Goal: Check status: Check status

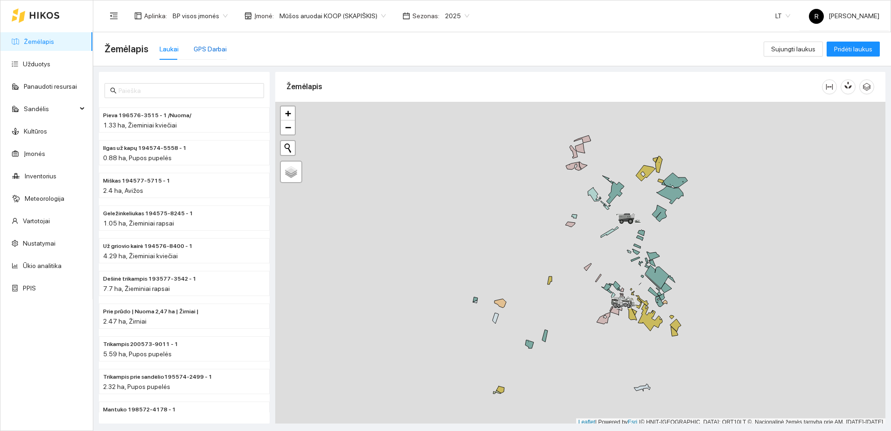
click at [211, 51] on div "GPS Darbai" at bounding box center [210, 49] width 33 height 10
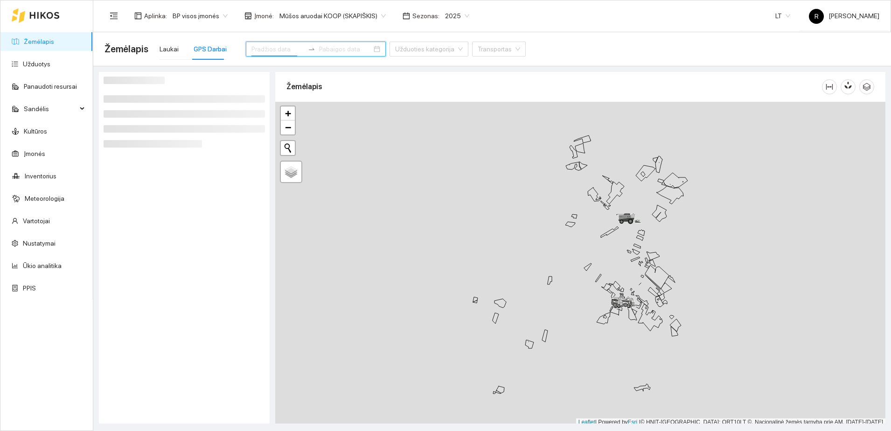
click at [267, 52] on input at bounding box center [278, 49] width 53 height 10
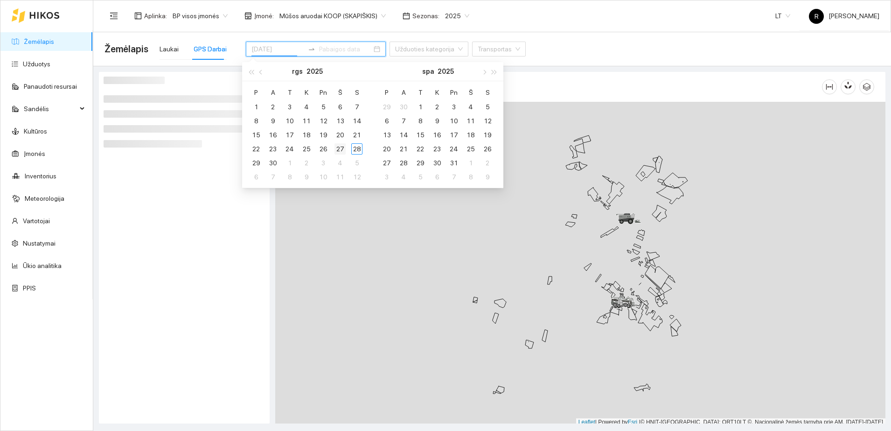
type input "[DATE]"
click at [340, 149] on div "27" at bounding box center [340, 148] width 11 height 11
type input "2025-10-09"
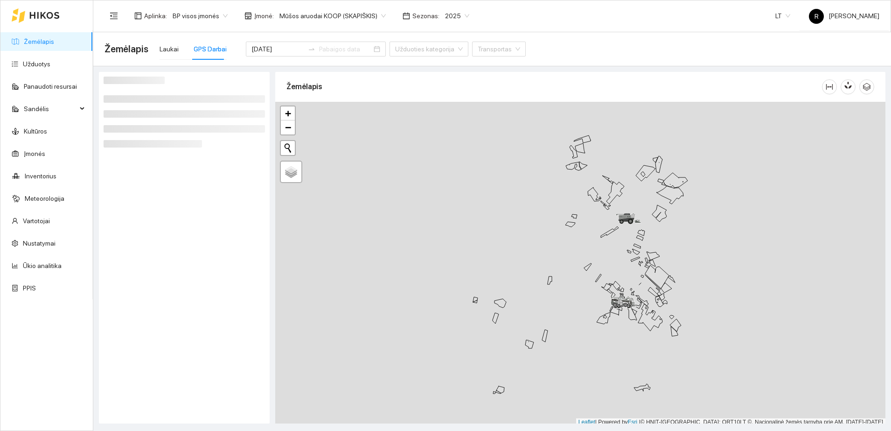
click at [158, 244] on div at bounding box center [184, 248] width 161 height 342
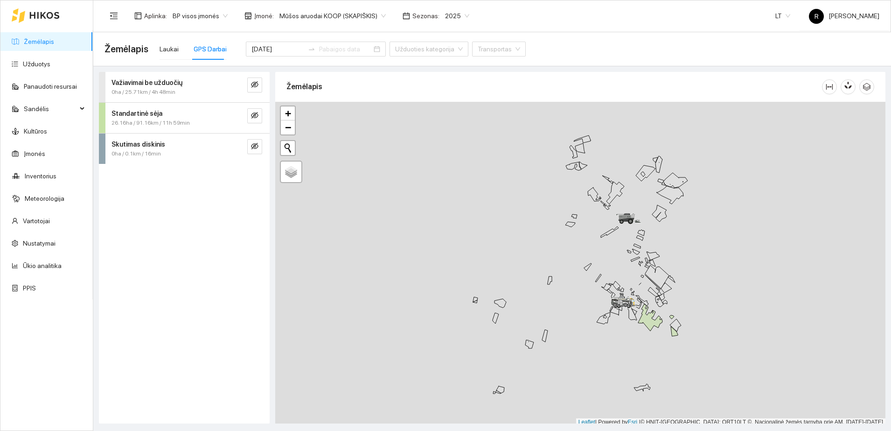
click at [159, 115] on div "Standartinė sėja" at bounding box center [169, 113] width 114 height 10
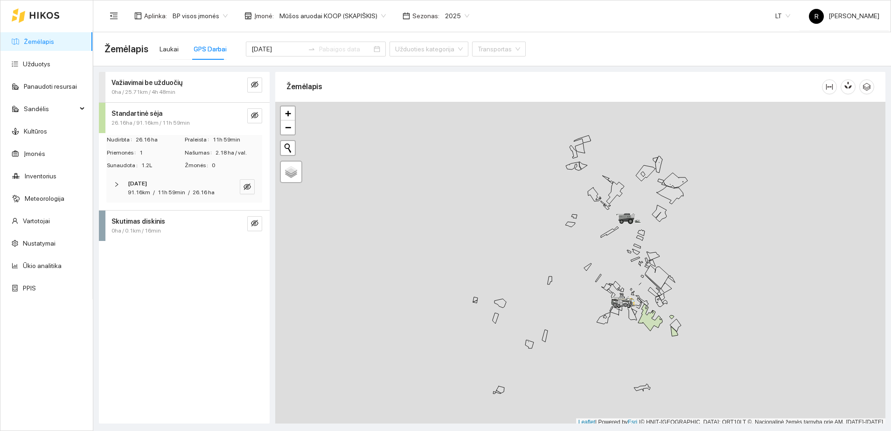
click at [116, 183] on icon "right" at bounding box center [117, 185] width 6 height 6
click at [120, 213] on icon "right" at bounding box center [119, 215] width 6 height 6
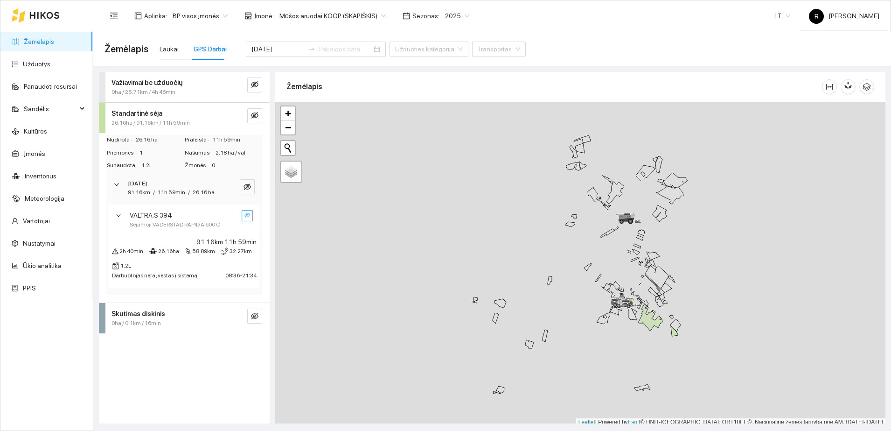
click at [249, 216] on icon "eye-invisible" at bounding box center [248, 215] width 6 height 6
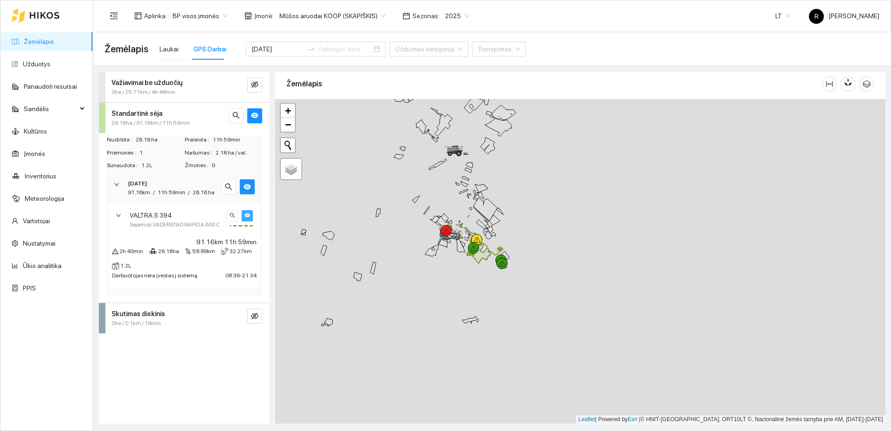
drag, startPoint x: 511, startPoint y: 255, endPoint x: 339, endPoint y: 190, distance: 183.6
click at [339, 190] on div at bounding box center [580, 261] width 611 height 324
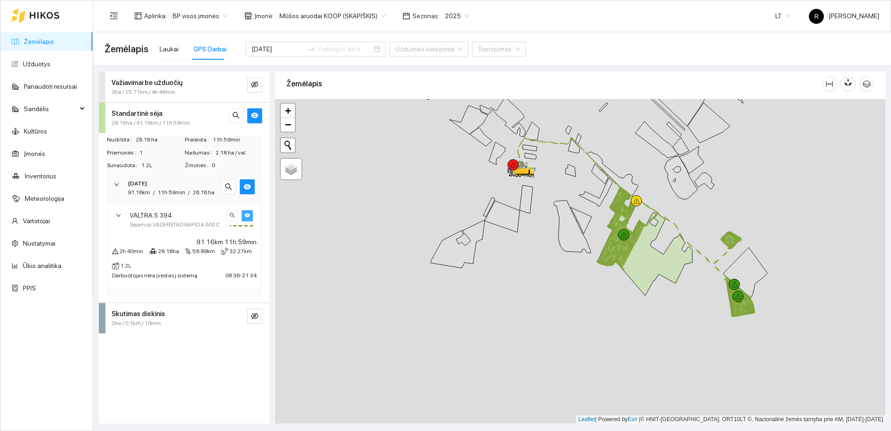
drag, startPoint x: 433, startPoint y: 268, endPoint x: 375, endPoint y: 195, distance: 93.1
click at [375, 195] on div at bounding box center [580, 261] width 611 height 324
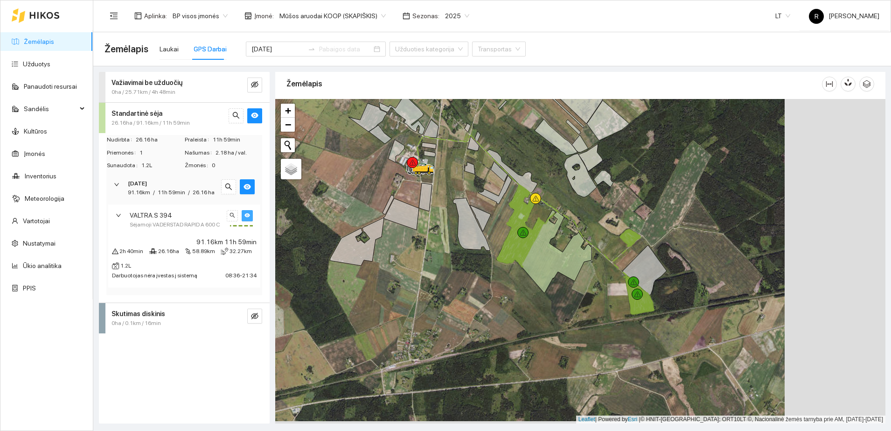
drag, startPoint x: 454, startPoint y: 186, endPoint x: 351, endPoint y: 184, distance: 102.2
click at [351, 184] on div at bounding box center [580, 261] width 611 height 324
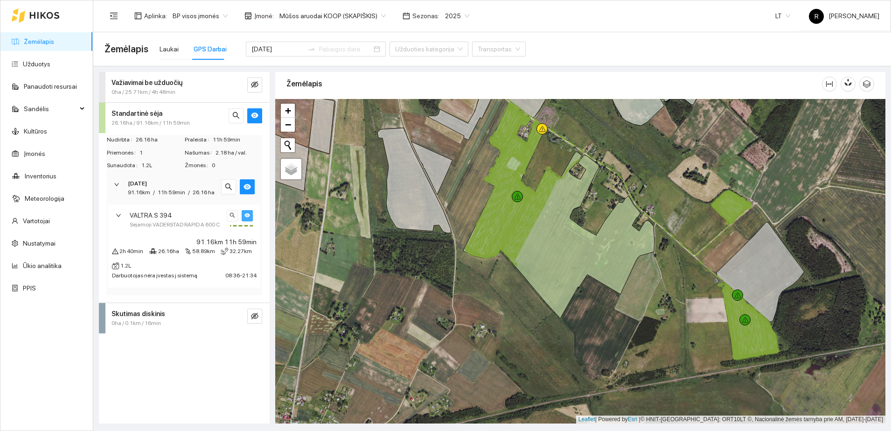
click at [117, 216] on icon "right" at bounding box center [119, 215] width 6 height 6
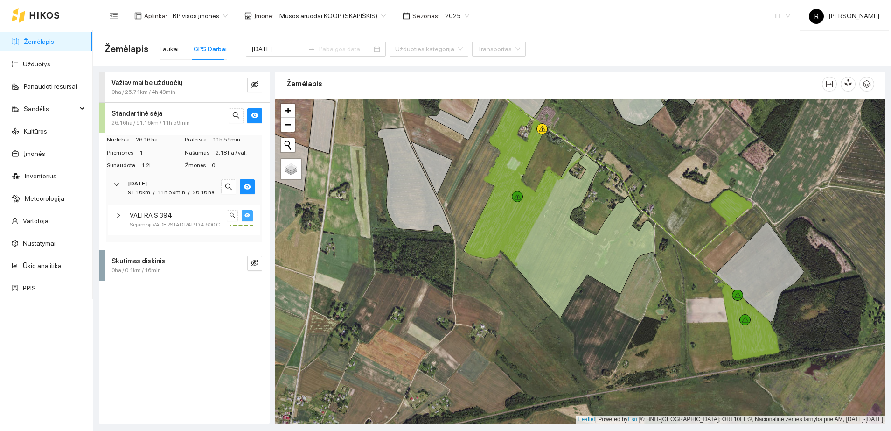
click at [116, 186] on icon "right" at bounding box center [117, 185] width 6 height 6
click at [115, 84] on strong "Važiavimai be užduočių" at bounding box center [147, 82] width 71 height 7
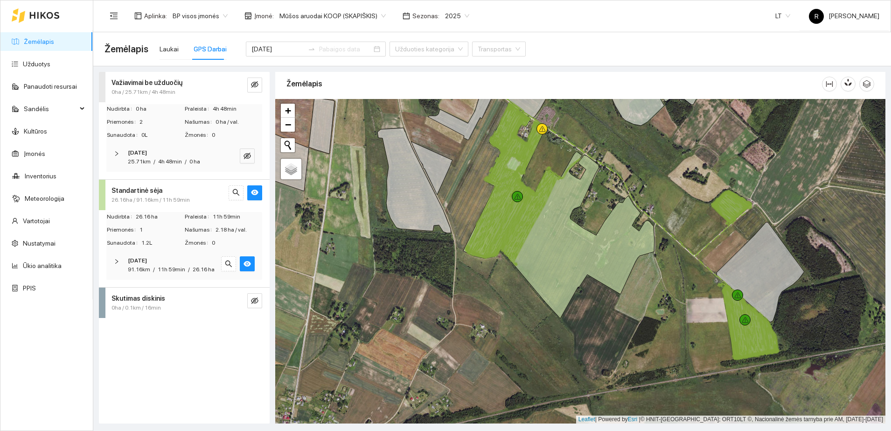
click at [115, 155] on icon "right" at bounding box center [117, 154] width 6 height 6
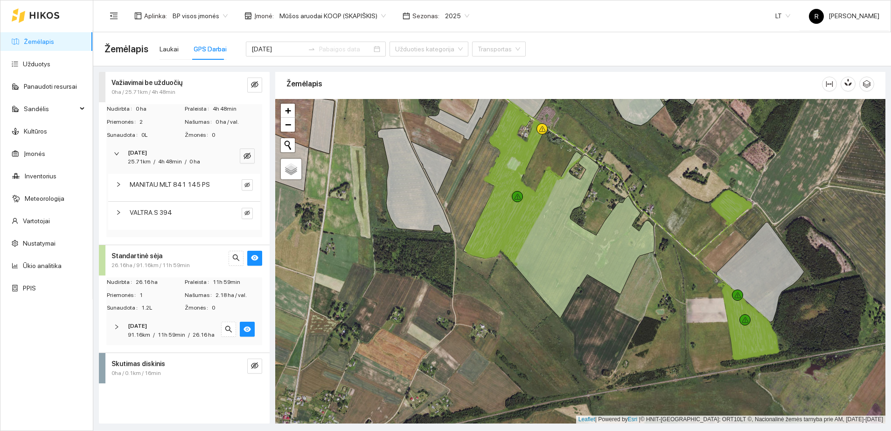
click at [116, 183] on icon "right" at bounding box center [119, 185] width 6 height 6
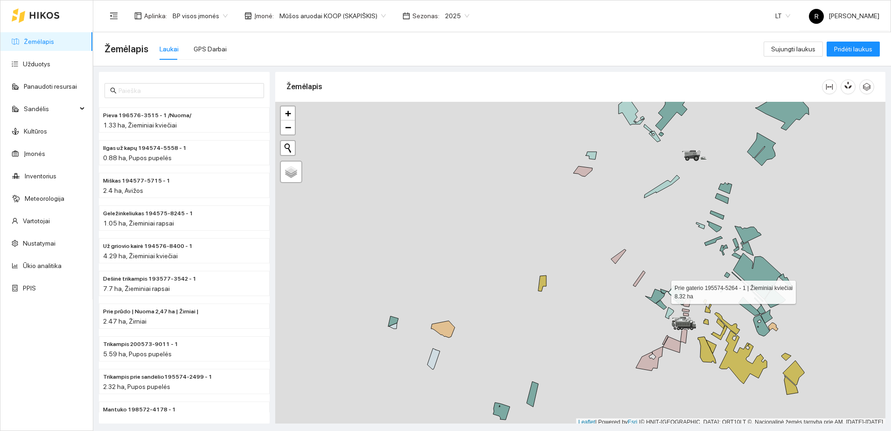
scroll to position [3, 0]
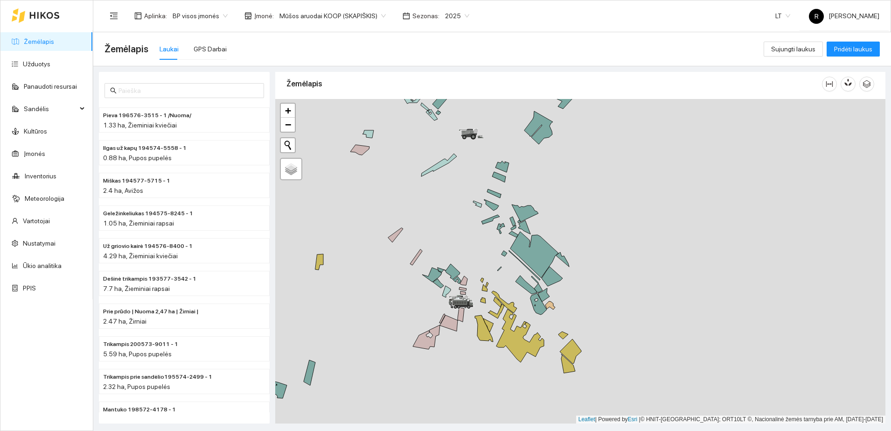
drag, startPoint x: 663, startPoint y: 287, endPoint x: 440, endPoint y: 268, distance: 223.9
click at [440, 268] on div at bounding box center [580, 261] width 611 height 324
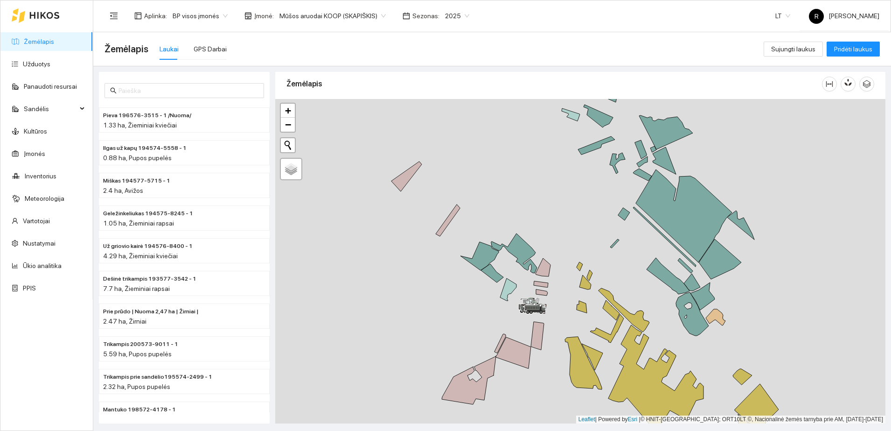
drag, startPoint x: 328, startPoint y: 245, endPoint x: 414, endPoint y: 215, distance: 90.8
click at [414, 215] on div at bounding box center [580, 261] width 611 height 324
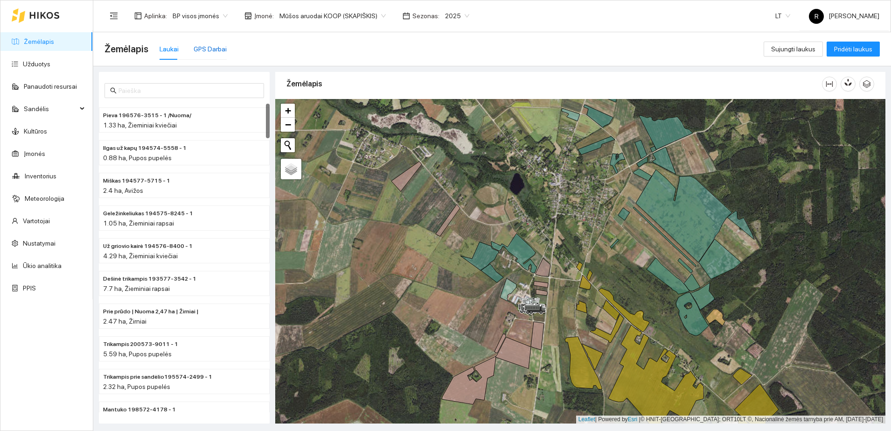
click at [204, 46] on div "GPS Darbai" at bounding box center [210, 49] width 33 height 10
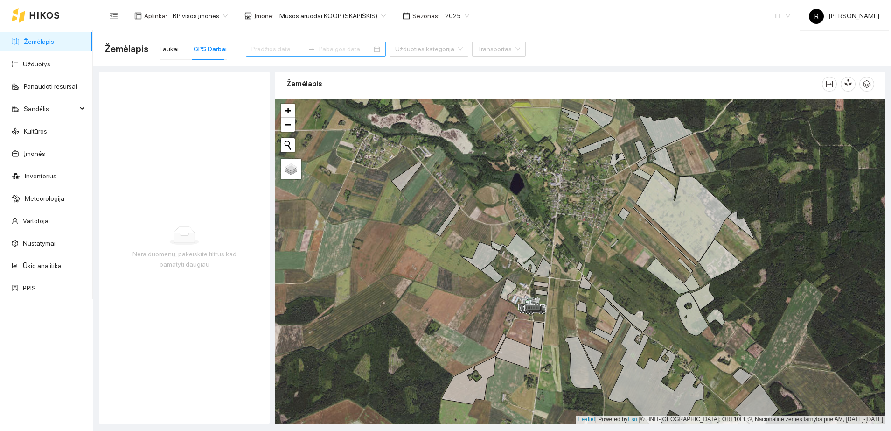
click at [273, 49] on input at bounding box center [278, 49] width 53 height 10
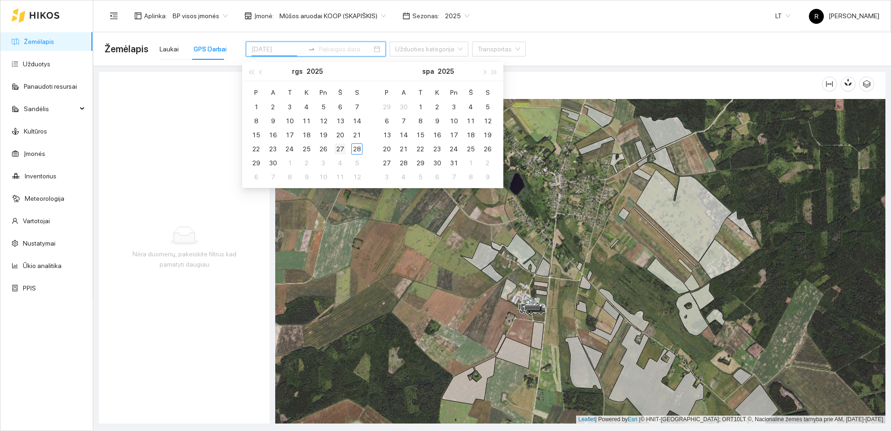
type input "[DATE]"
click at [339, 150] on div "27" at bounding box center [340, 148] width 11 height 11
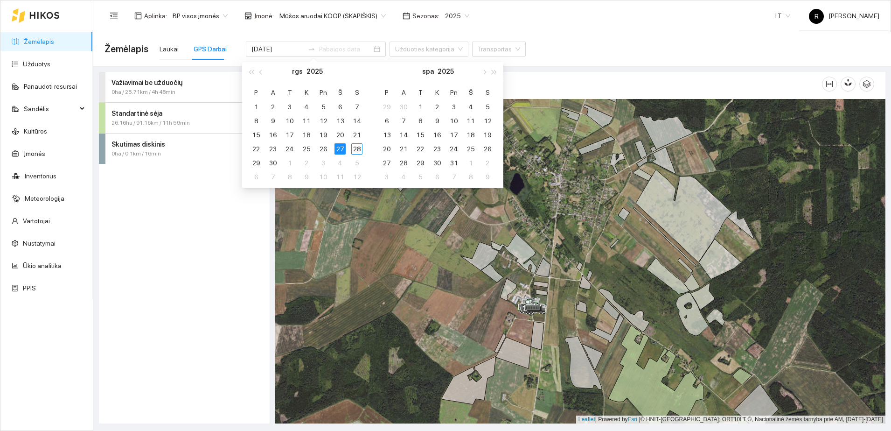
click at [157, 118] on span "Standartinė sėja" at bounding box center [137, 113] width 51 height 10
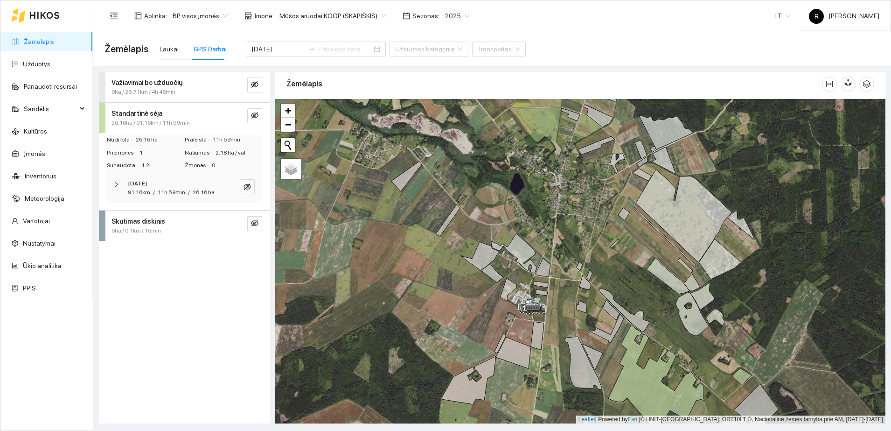
click at [116, 185] on icon "right" at bounding box center [117, 185] width 6 height 6
click at [118, 214] on icon "right" at bounding box center [119, 215] width 6 height 6
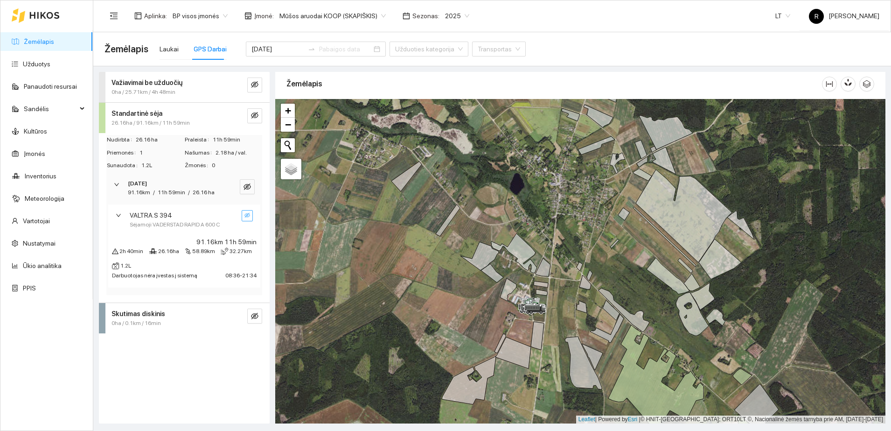
click at [250, 212] on icon "eye-invisible" at bounding box center [248, 215] width 6 height 6
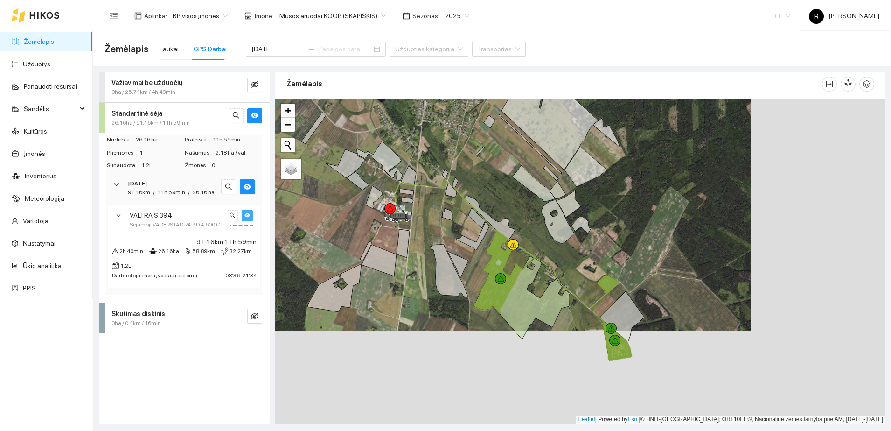
drag, startPoint x: 460, startPoint y: 259, endPoint x: 325, endPoint y: 167, distance: 163.1
click at [325, 167] on div at bounding box center [580, 261] width 611 height 324
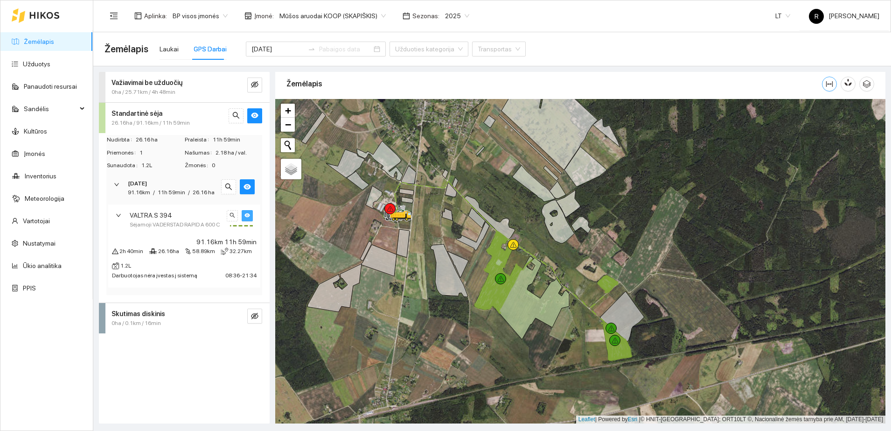
click at [830, 82] on icon "column-width" at bounding box center [829, 83] width 7 height 7
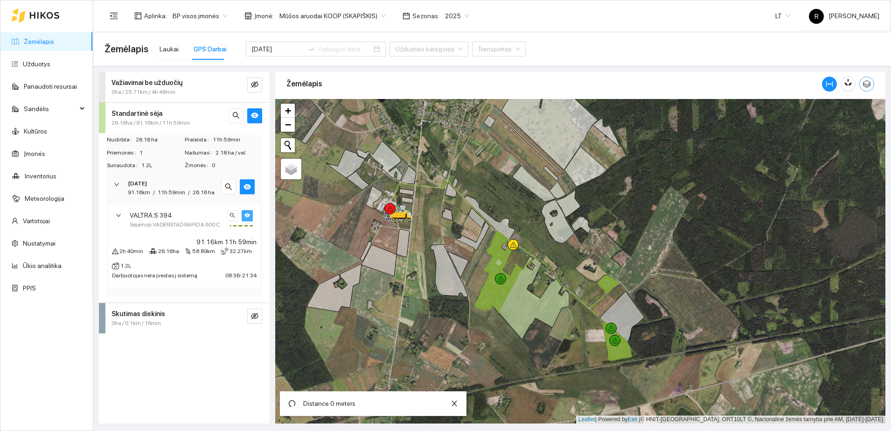
click at [868, 81] on icon "button" at bounding box center [867, 84] width 8 height 8
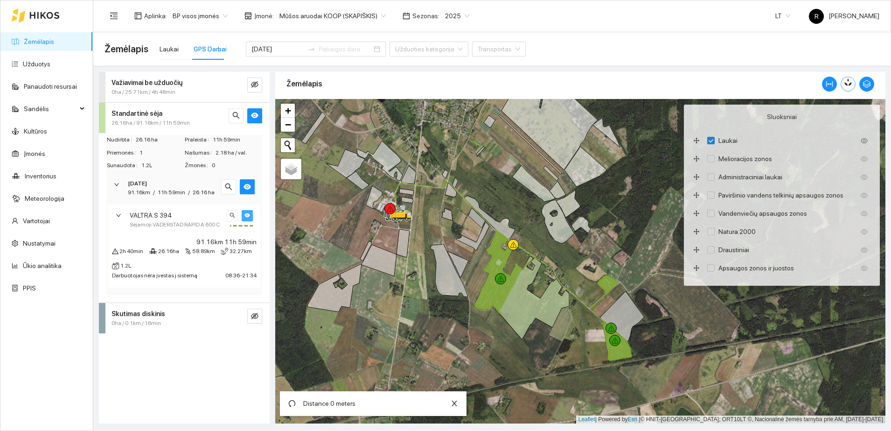
click at [847, 80] on icon "button" at bounding box center [848, 82] width 8 height 8
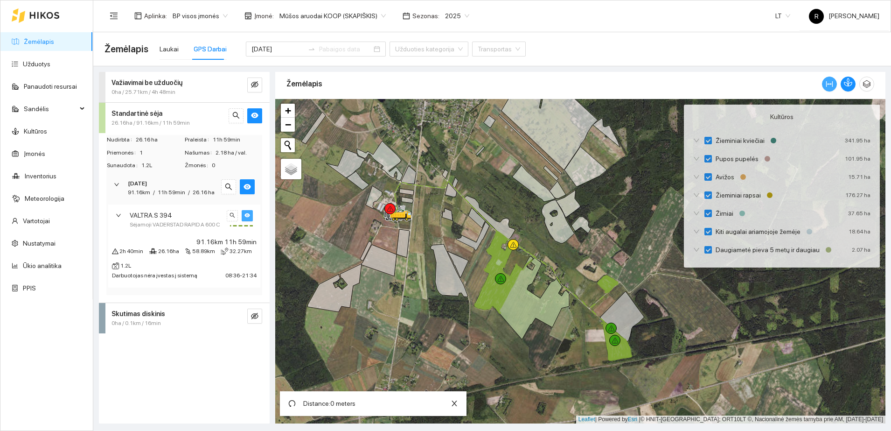
click at [829, 84] on icon "column-width" at bounding box center [830, 84] width 7 height 6
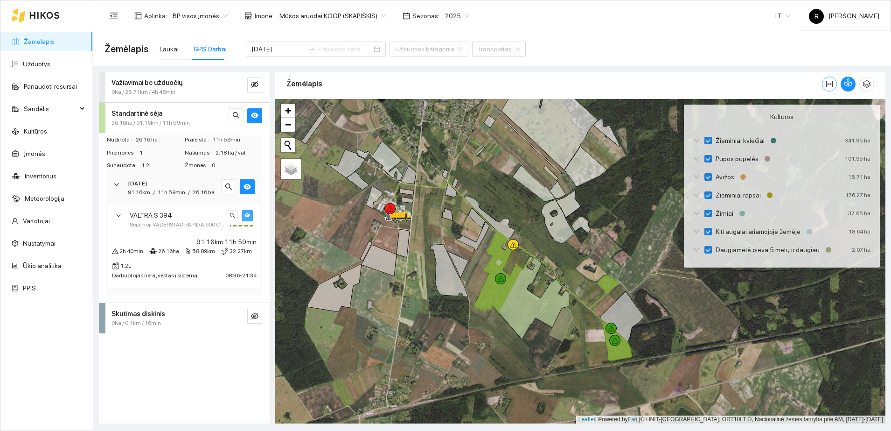
click at [830, 80] on icon "column-width" at bounding box center [829, 83] width 7 height 7
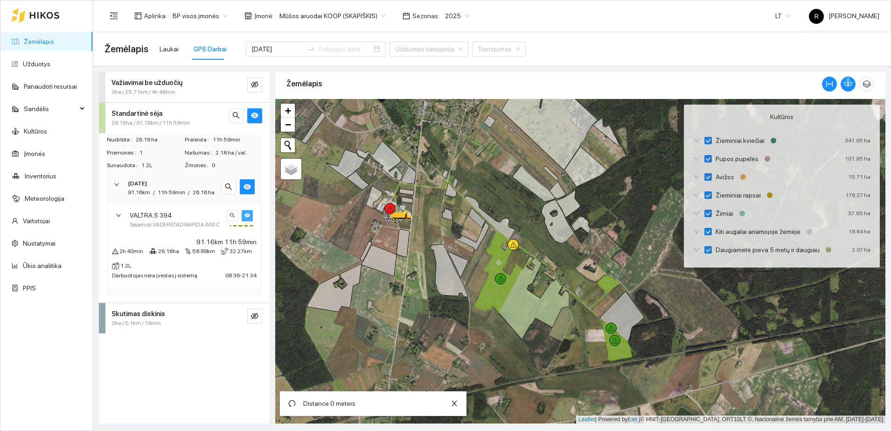
click at [315, 406] on span "Distance: 0 meters" at bounding box center [329, 403] width 52 height 7
click at [292, 402] on icon "undo" at bounding box center [291, 403] width 7 height 7
click at [294, 401] on icon "undo" at bounding box center [291, 403] width 7 height 7
click at [454, 402] on icon "close" at bounding box center [454, 403] width 5 height 6
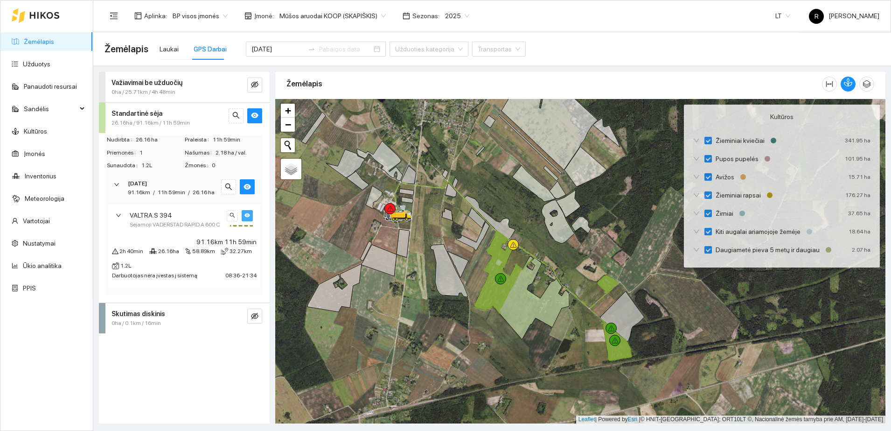
click at [459, 14] on span "2025" at bounding box center [457, 16] width 24 height 14
click at [348, 97] on div "Žemėlapis" at bounding box center [555, 83] width 536 height 27
click at [301, 168] on span "Žemėlapis" at bounding box center [304, 166] width 28 height 7
click at [290, 168] on input "Žemėlapis" at bounding box center [287, 166] width 6 height 6
radio input "true"
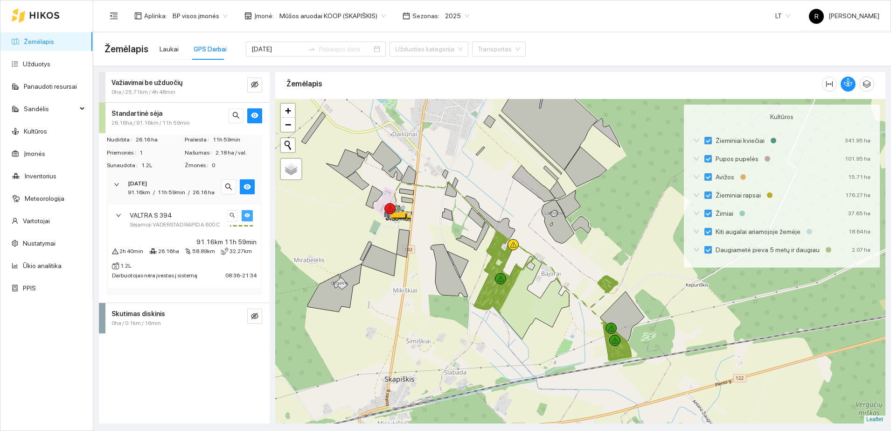
click at [54, 41] on link "Žemėlapis" at bounding box center [39, 41] width 30 height 7
